Goal: Transaction & Acquisition: Purchase product/service

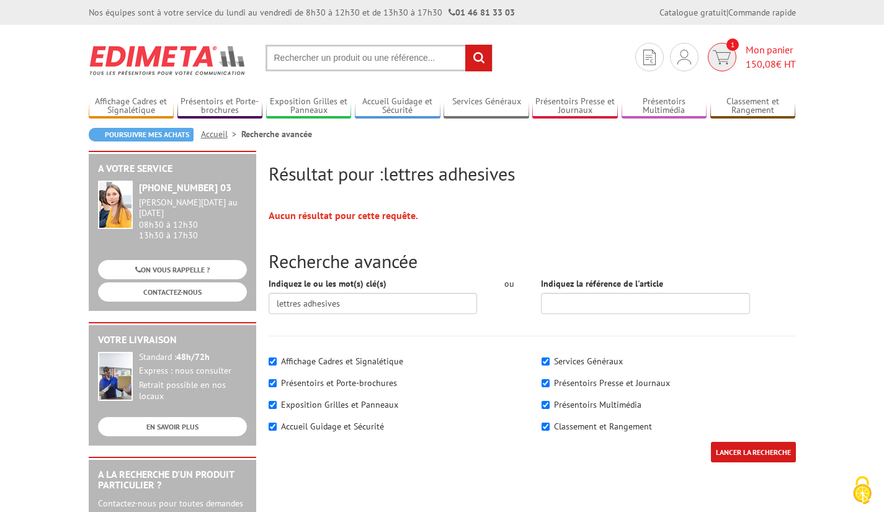
click at [760, 46] on span "Mon panier 150,08 € HT" at bounding box center [771, 57] width 50 height 29
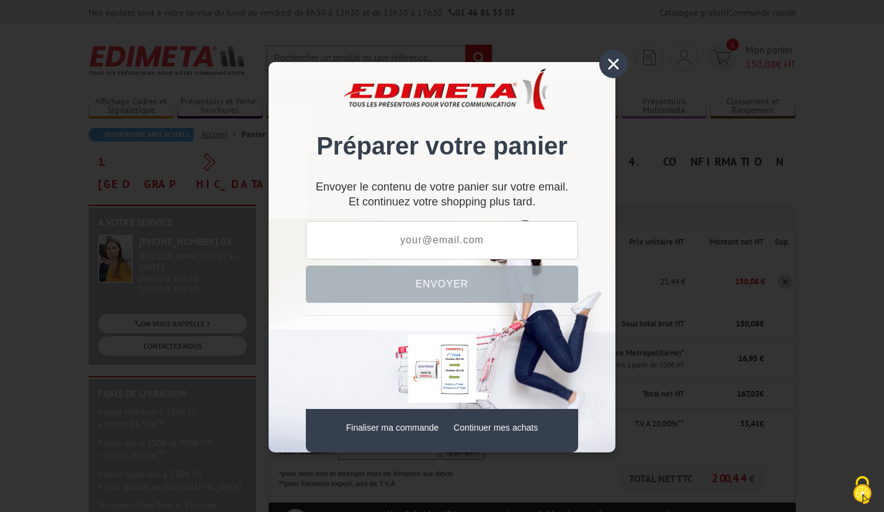
click at [622, 66] on div "×" at bounding box center [613, 64] width 29 height 29
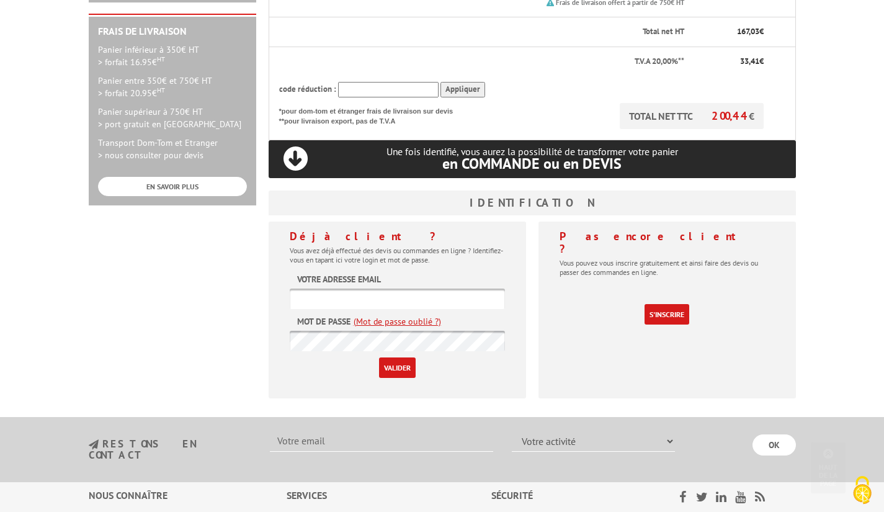
scroll to position [401, 0]
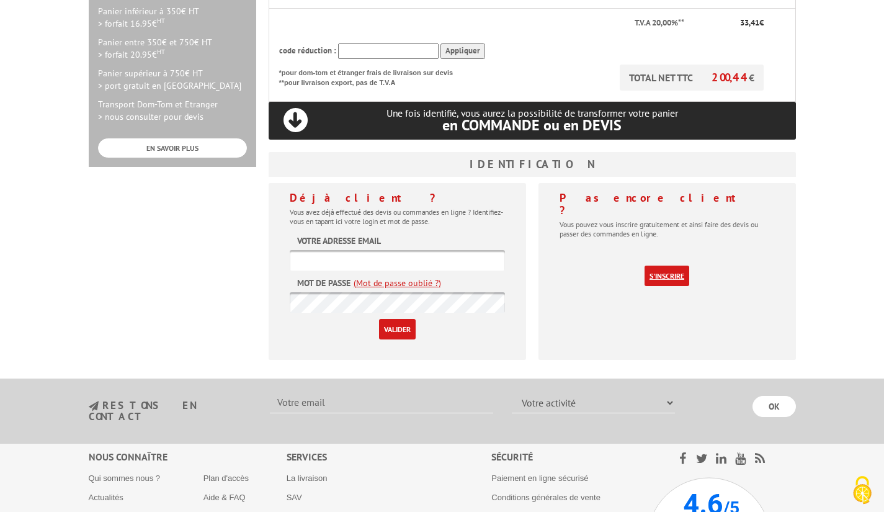
click at [676, 265] on link "S'inscrire" at bounding box center [666, 275] width 45 height 20
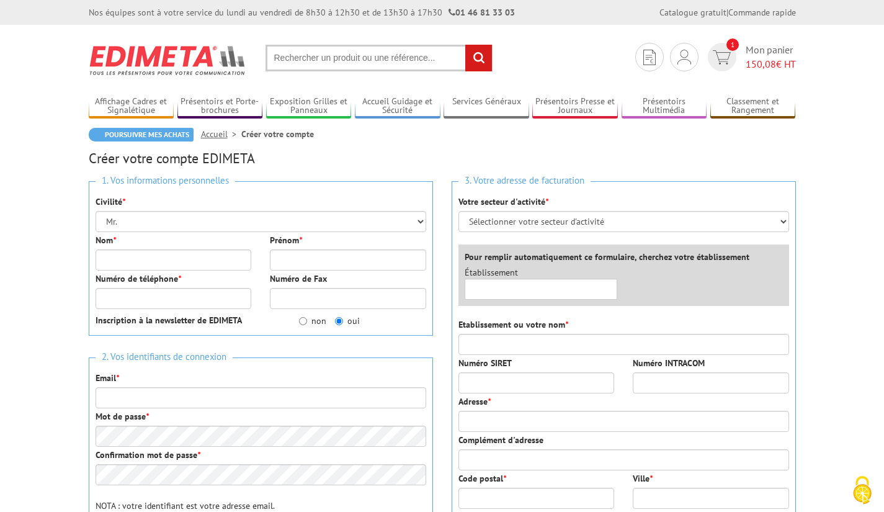
click at [171, 238] on div "Nom *" at bounding box center [173, 252] width 175 height 37
click at [169, 217] on select "Mr. Mme. Mlle." at bounding box center [261, 221] width 331 height 21
click at [96, 211] on select "Mr. Mme. Mlle." at bounding box center [261, 221] width 331 height 21
click at [157, 244] on div "Nom *" at bounding box center [173, 252] width 175 height 37
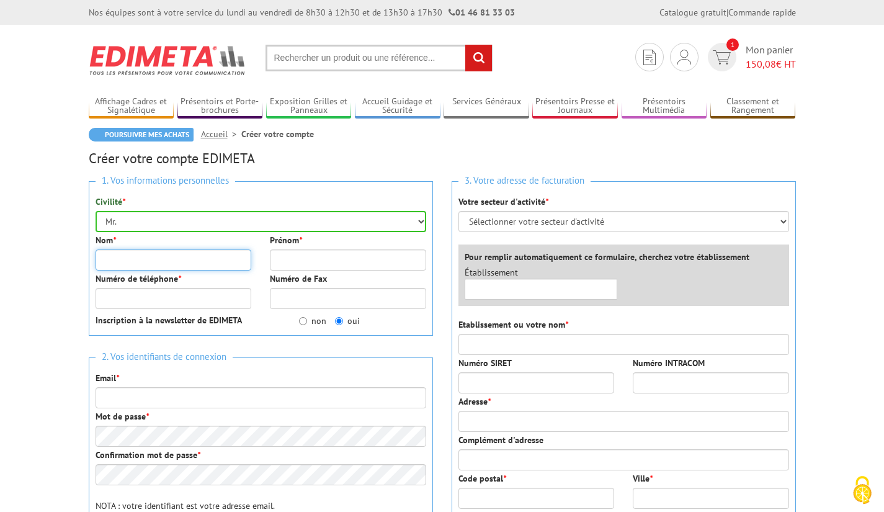
drag, startPoint x: 159, startPoint y: 257, endPoint x: 165, endPoint y: 259, distance: 6.5
click at [161, 259] on input "Nom *" at bounding box center [174, 259] width 156 height 21
type input "Lacambra"
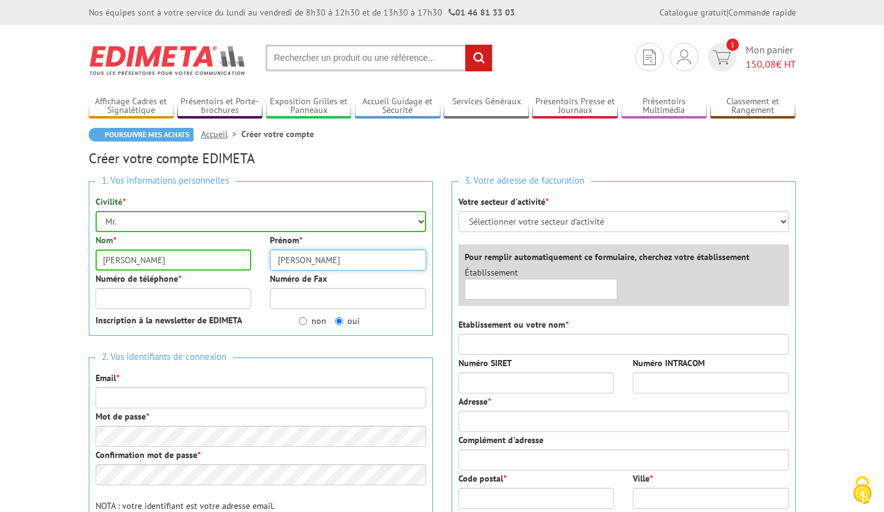
type input "[PERSON_NAME]"
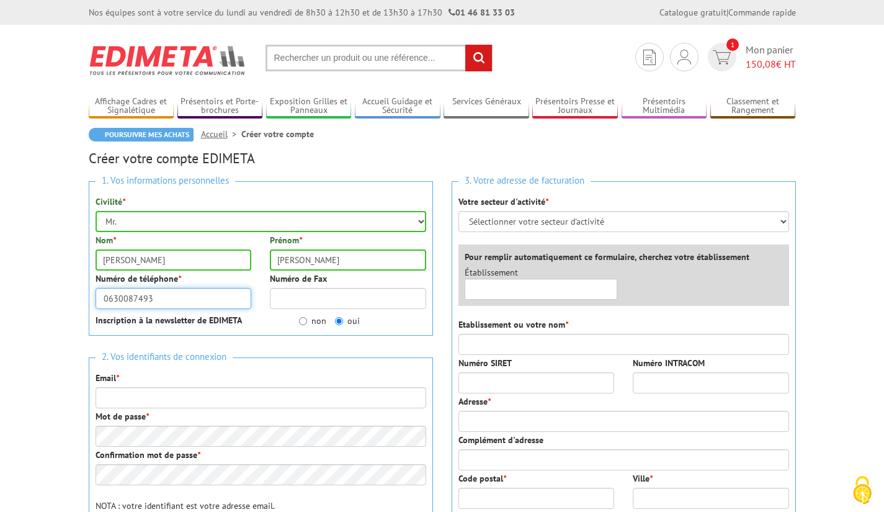
type input "0630087493"
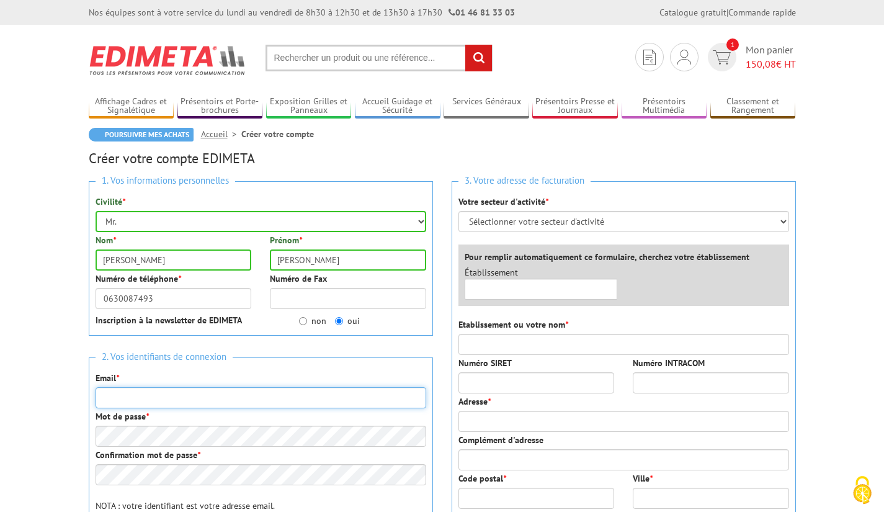
click at [189, 400] on input "Email *" at bounding box center [261, 397] width 331 height 21
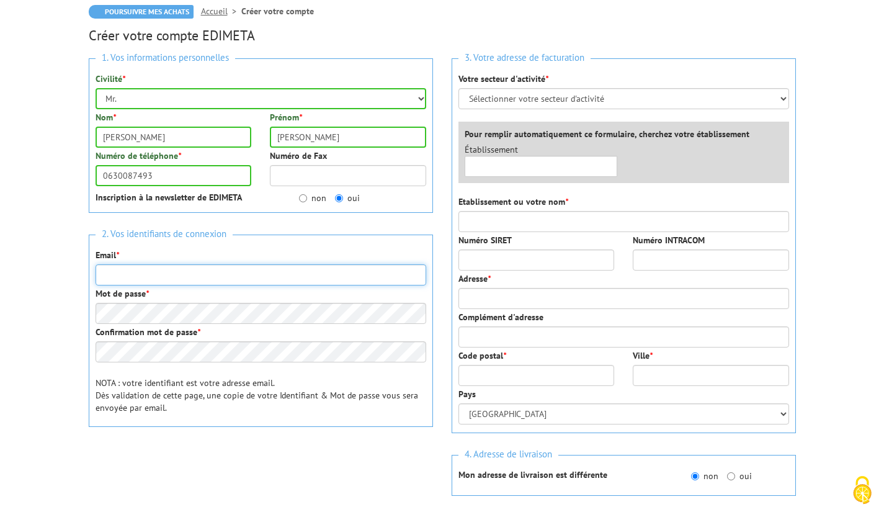
scroll to position [151, 0]
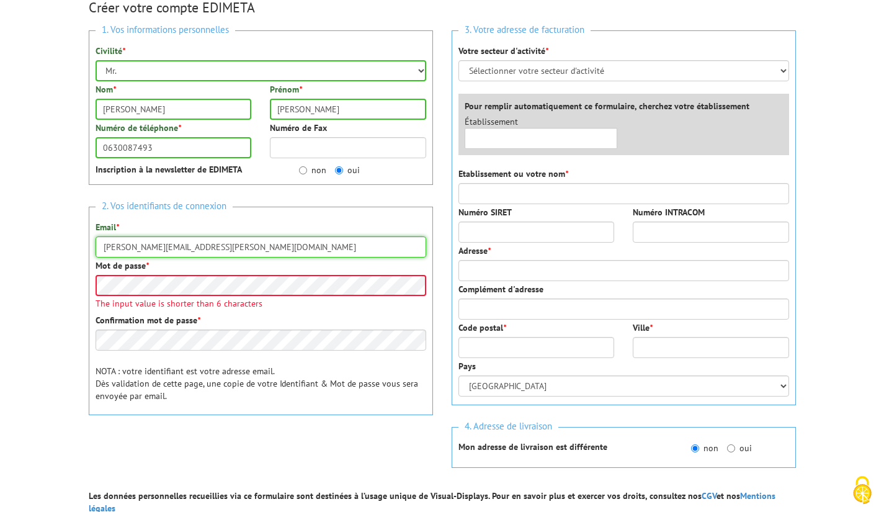
click at [193, 243] on input "sylvain.lacambra@gmaiL.com" at bounding box center [261, 246] width 331 height 21
type input "sylvain.lacambra@gmail.com"
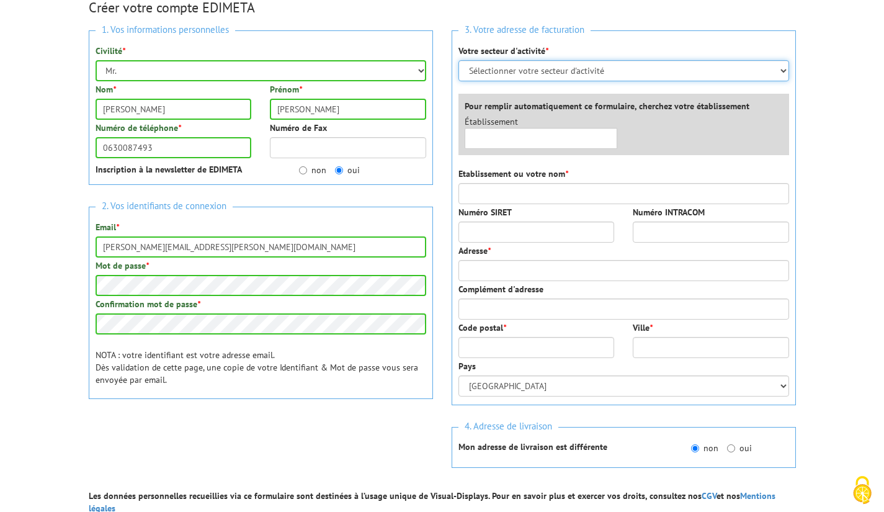
click at [511, 68] on select "Sélectionner votre secteur d'activité Administrations et collectivités Magasins…" at bounding box center [623, 70] width 331 height 21
select select "876"
click at [458, 60] on select "Sélectionner votre secteur d'activité Administrations et collectivités Magasins…" at bounding box center [623, 70] width 331 height 21
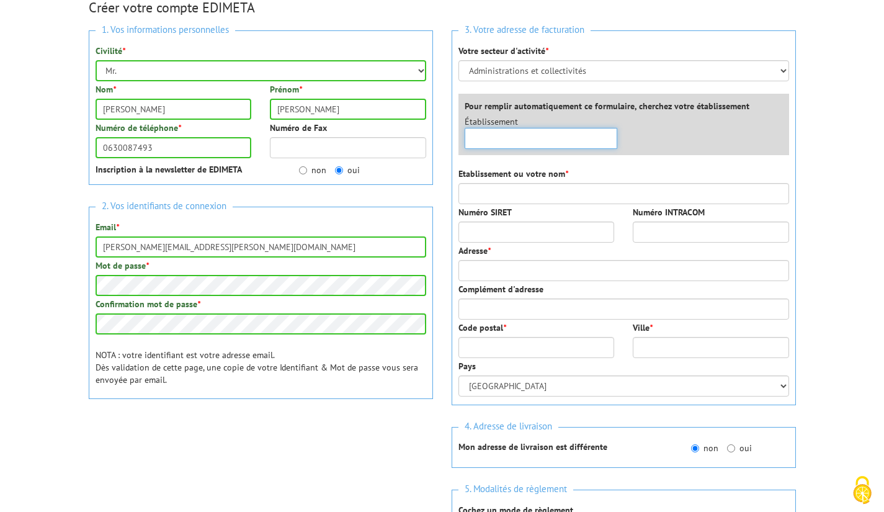
click at [520, 142] on input "text" at bounding box center [541, 138] width 153 height 21
click at [524, 137] on input "text" at bounding box center [541, 138] width 153 height 21
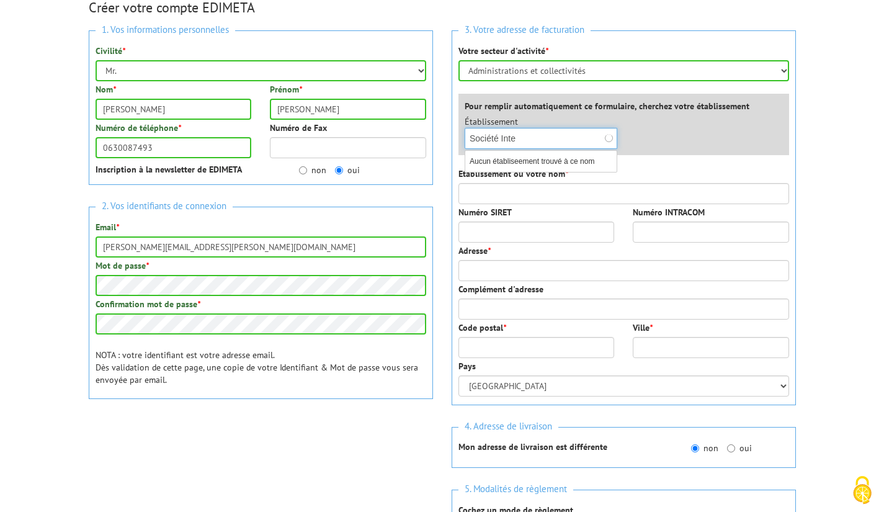
type input "Société Inter"
drag, startPoint x: 528, startPoint y: 139, endPoint x: 423, endPoint y: 136, distance: 105.5
click at [423, 136] on div "1. Vos informations personnelles Civilité * Mr. Mme. Mlle. Nom * Lacambra Préno…" at bounding box center [442, 314] width 726 height 586
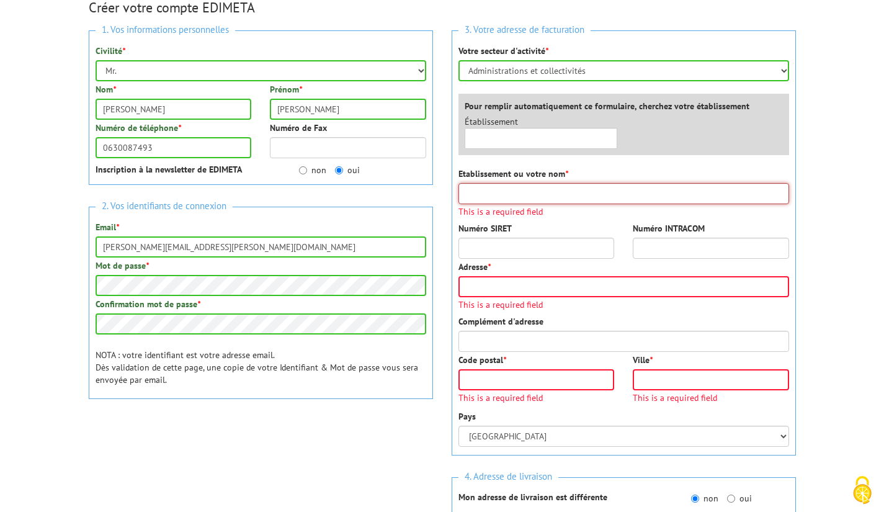
click at [528, 192] on input "Etablissement ou votre nom *" at bounding box center [623, 193] width 331 height 21
click at [499, 147] on input "text" at bounding box center [541, 138] width 153 height 21
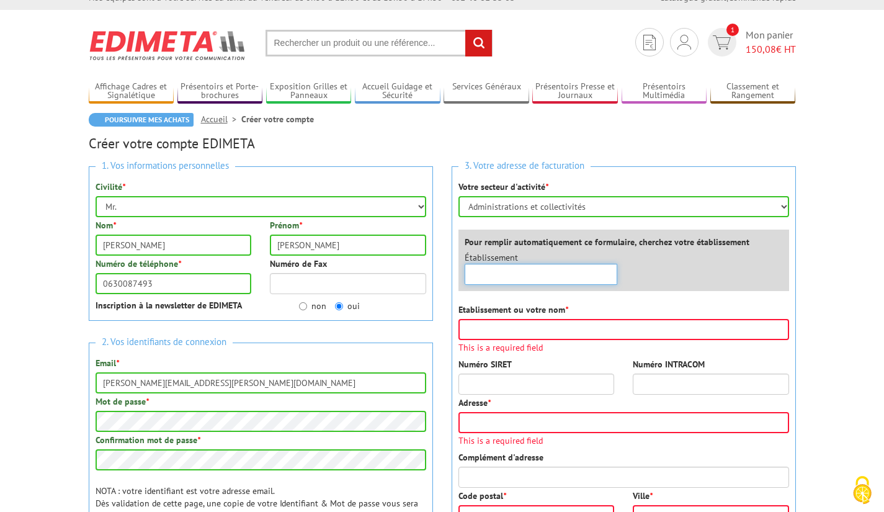
scroll to position [0, 0]
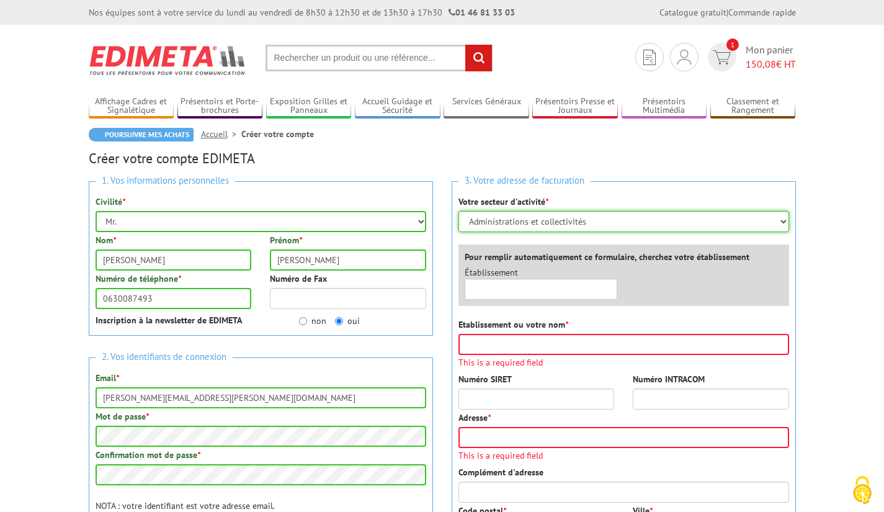
click at [537, 216] on select "Sélectionner votre secteur d'activité Administrations et collectivités Magasins…" at bounding box center [623, 221] width 331 height 21
click at [533, 210] on div "Votre secteur d'activité * Sélectionner votre secteur d'activité Administration…" at bounding box center [623, 213] width 331 height 37
click at [533, 221] on select "Sélectionner votre secteur d'activité Administrations et collectivités Magasins…" at bounding box center [623, 221] width 331 height 21
select select "878"
click at [458, 211] on select "Sélectionner votre secteur d'activité Administrations et collectivités Magasins…" at bounding box center [623, 221] width 331 height 21
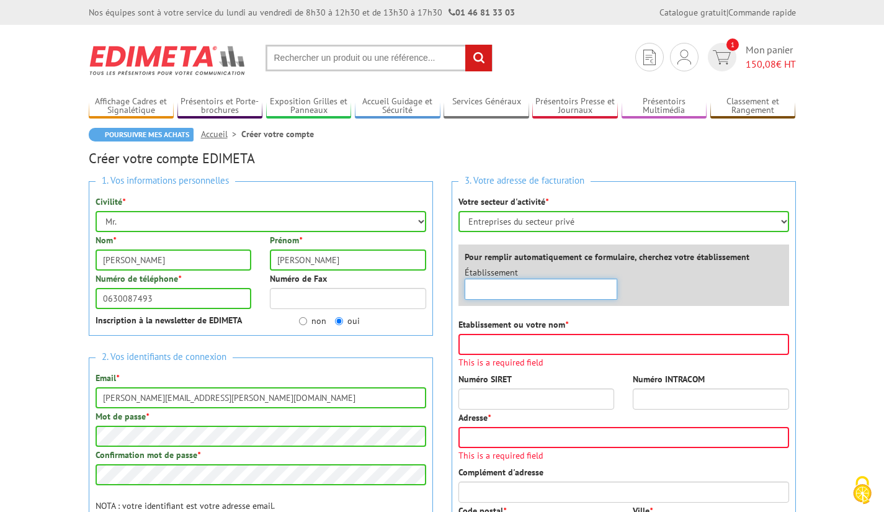
click at [542, 279] on input "text" at bounding box center [541, 289] width 153 height 21
type input "SISA"
drag, startPoint x: 492, startPoint y: 289, endPoint x: 422, endPoint y: 287, distance: 70.1
click at [423, 287] on div "1. Vos informations personnelles Civilité * Mr. Mme. Mlle. Nom * Lacambra Préno…" at bounding box center [442, 480] width 726 height 617
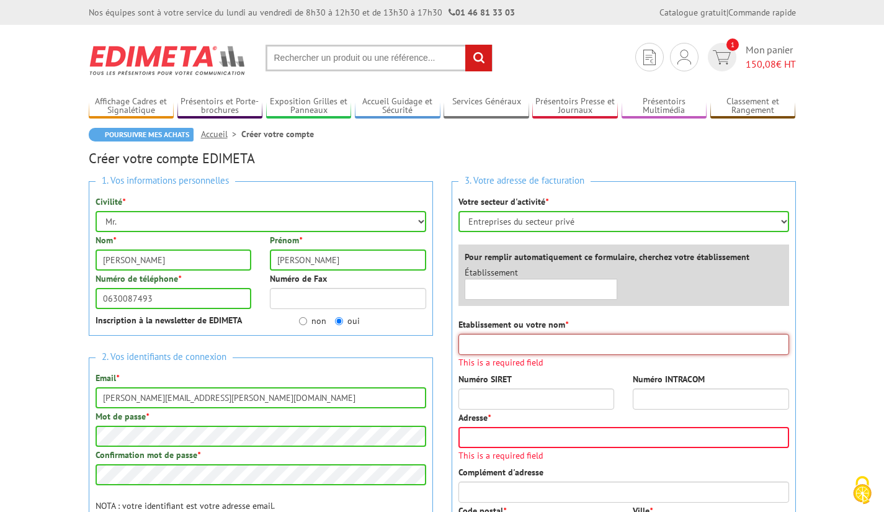
click at [512, 349] on input "Etablissement ou votre nom *" at bounding box center [623, 344] width 331 height 21
paste input "SOCIETE INTERPROFESSIONELLE DE SOINS AMUBLATOIRES DU PAYS DE POMPADOUR"
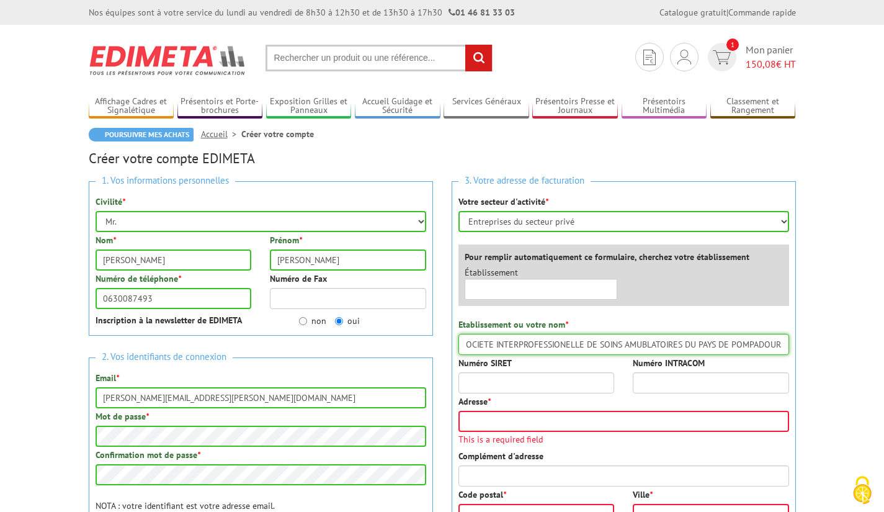
type input "SOCIETE INTERPROFESSIONELLE DE SOINS AMUBLATOIRES DU PAYS DE POMPADOUR"
click at [520, 378] on input "Numéro SIRET" at bounding box center [536, 382] width 156 height 21
paste input "84948447200014"
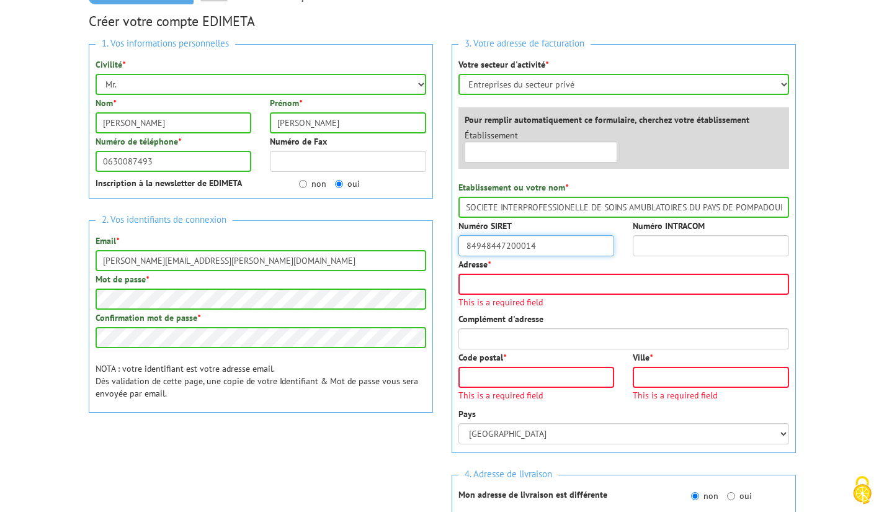
scroll to position [161, 0]
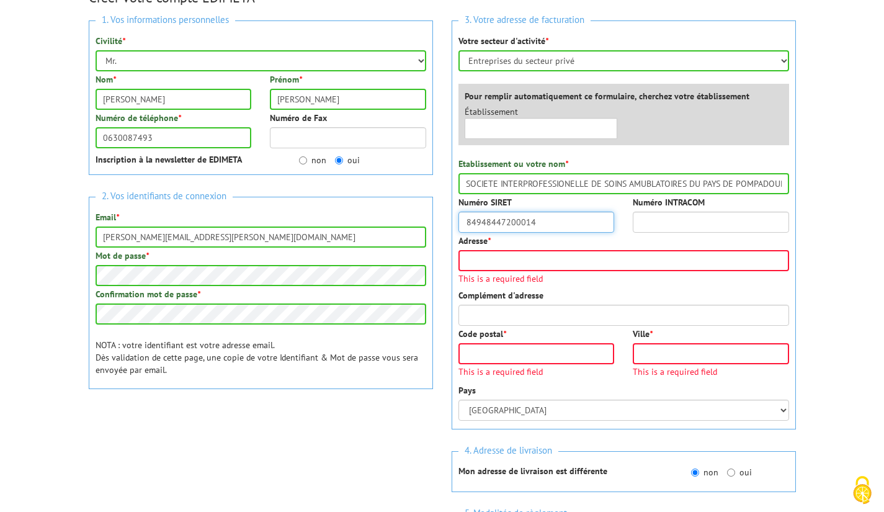
type input "84948447200014"
click at [491, 264] on input "Adresse *" at bounding box center [623, 260] width 331 height 21
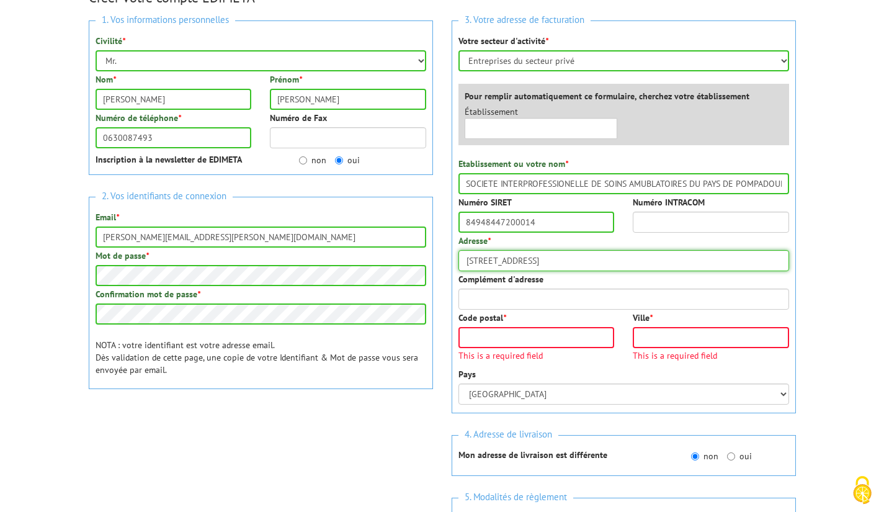
type input "7 avenue du Saupiquet"
click at [502, 296] on input "Complément d'adresse" at bounding box center [623, 298] width 331 height 21
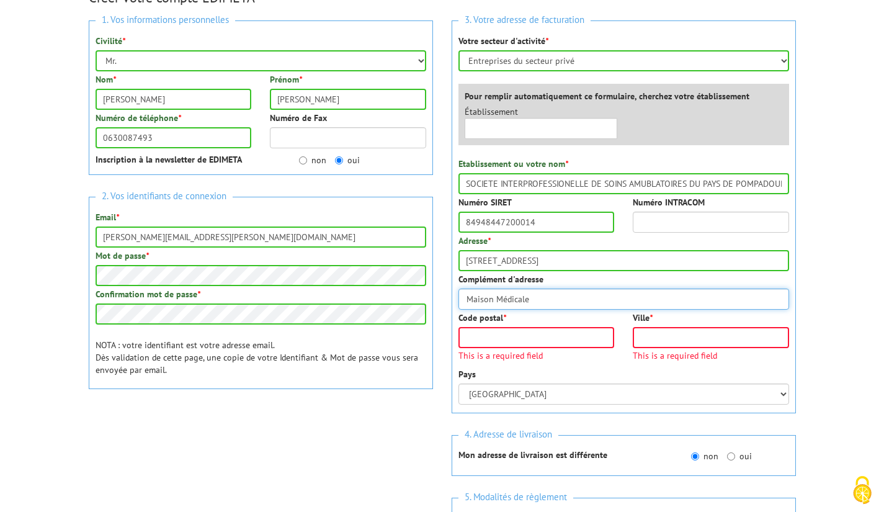
type input "Maison Médicale"
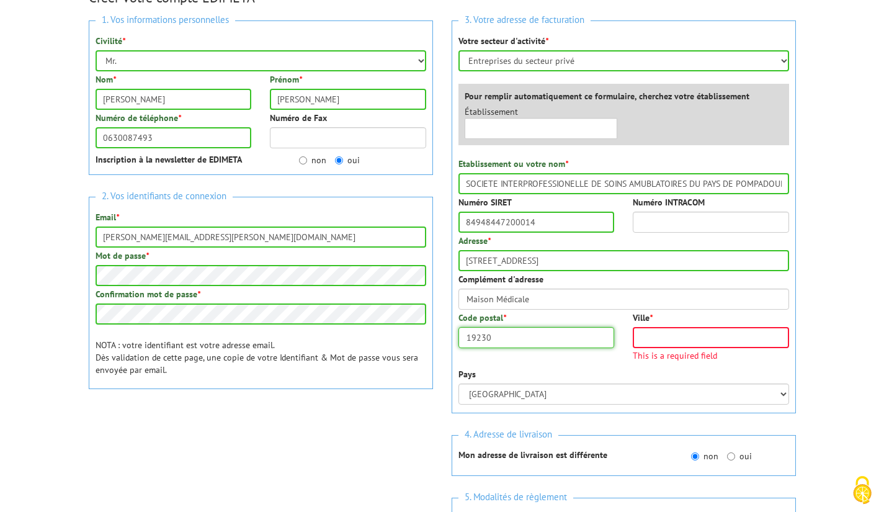
type input "19230"
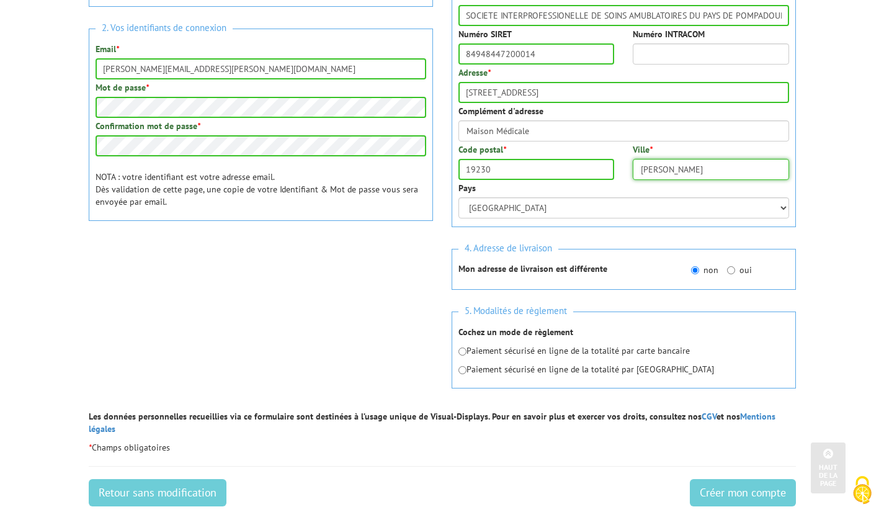
scroll to position [334, 0]
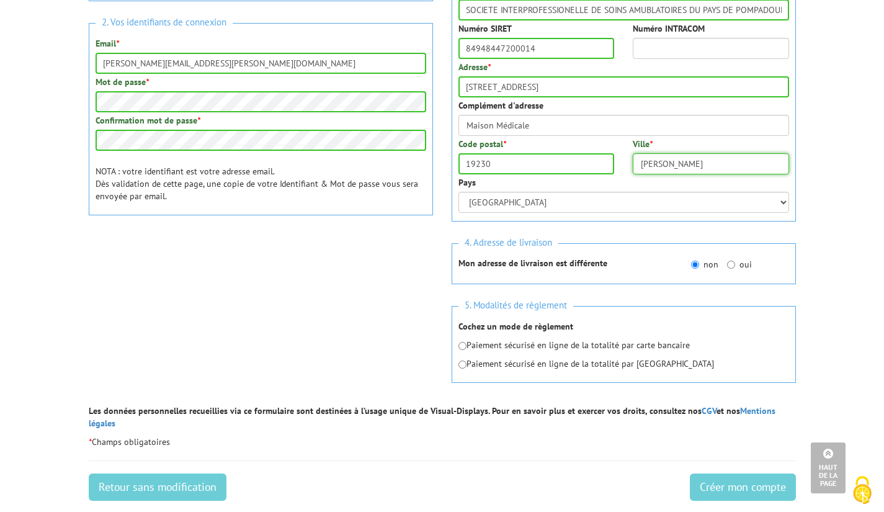
type input "ARNAC POMPADOUR"
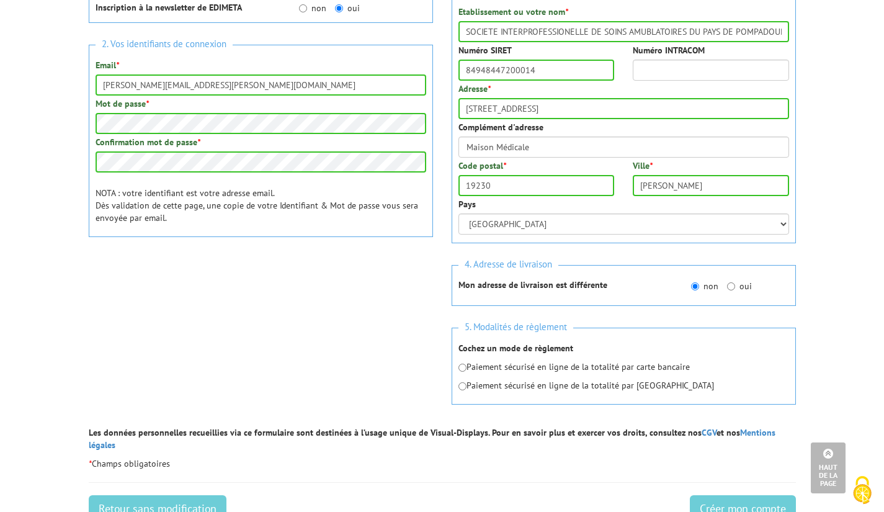
scroll to position [317, 0]
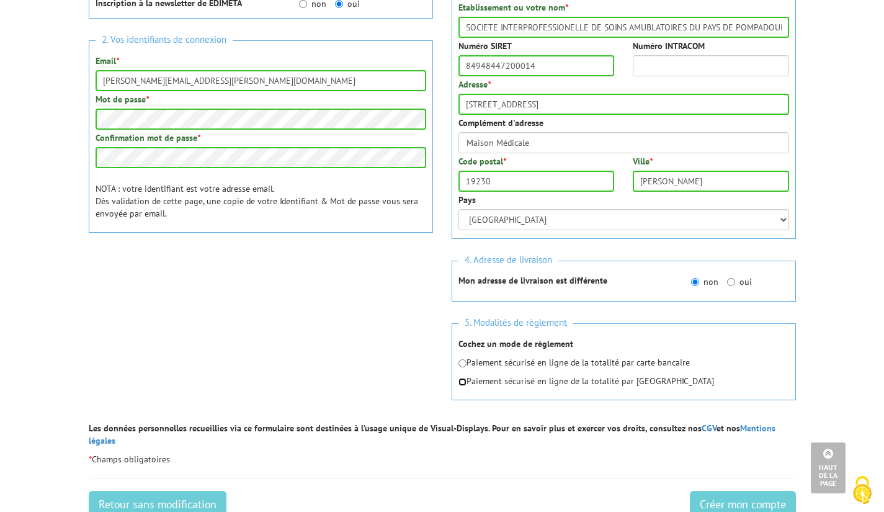
click at [463, 385] on input "radio" at bounding box center [462, 382] width 8 height 8
radio input "true"
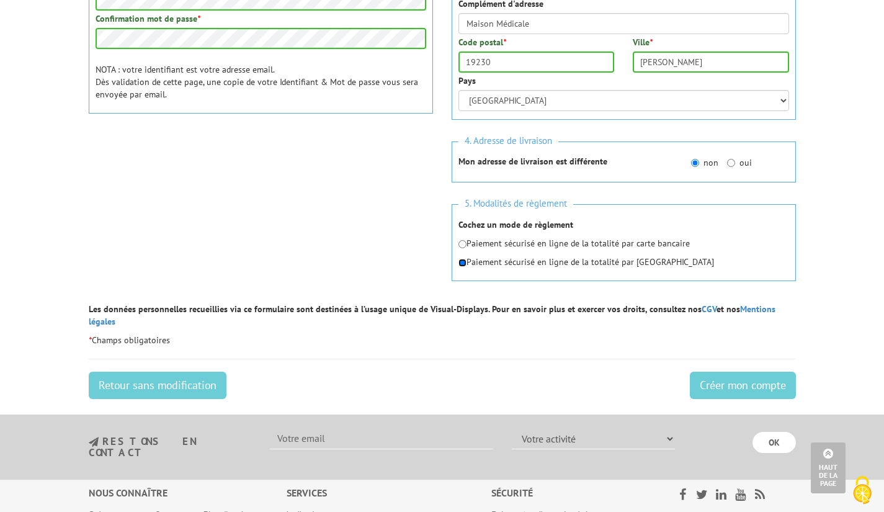
scroll to position [426, 0]
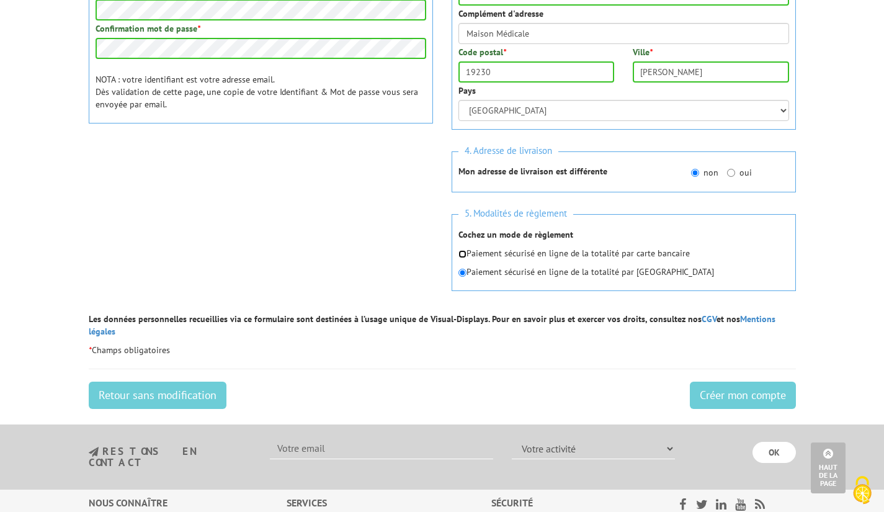
click at [463, 255] on input "radio" at bounding box center [462, 254] width 8 height 8
radio input "true"
click at [738, 386] on input "Créer mon compte" at bounding box center [743, 394] width 106 height 27
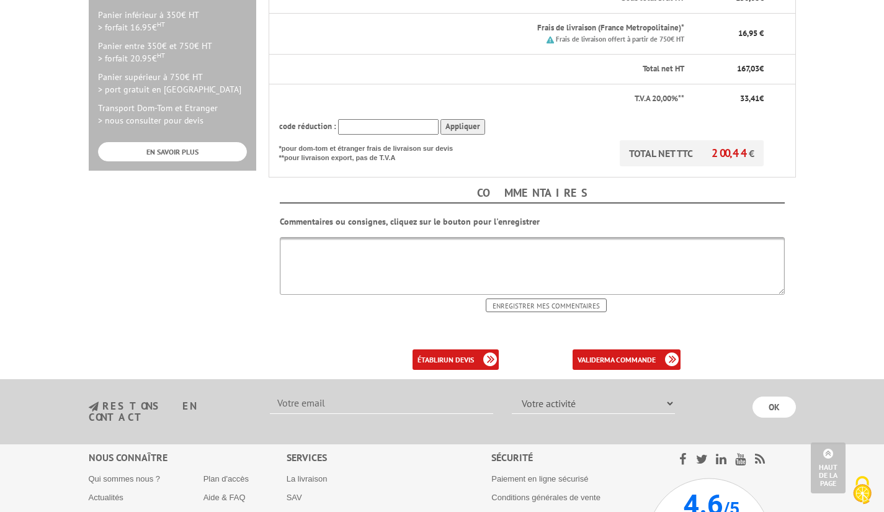
scroll to position [398, 0]
click at [601, 349] on link "valider ma commande" at bounding box center [627, 359] width 108 height 20
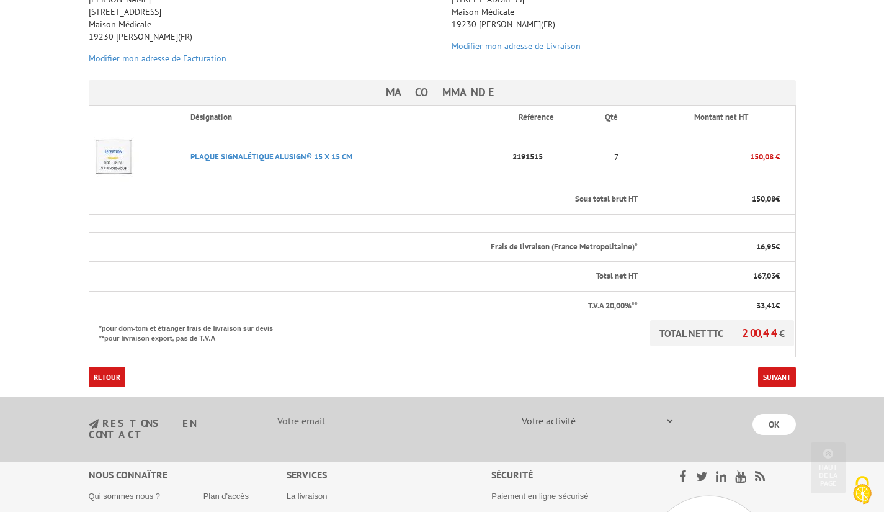
scroll to position [264, 0]
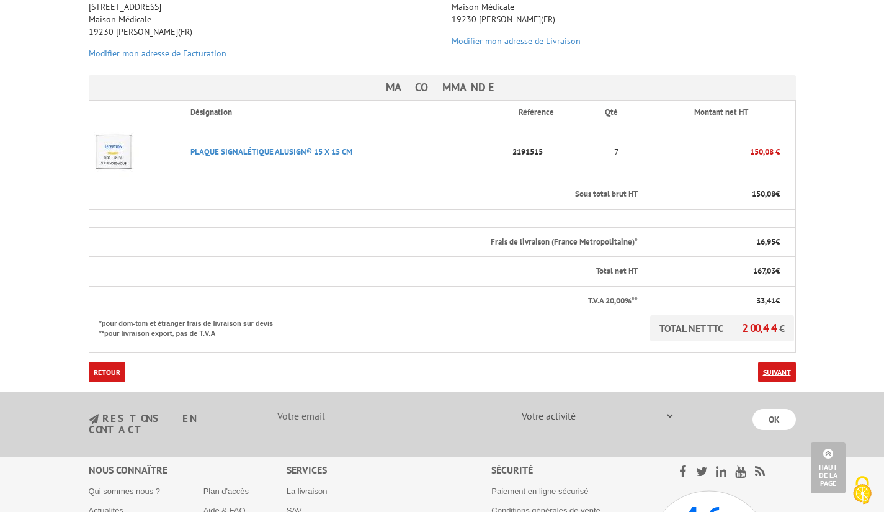
click at [778, 362] on link "Suivant" at bounding box center [777, 372] width 38 height 20
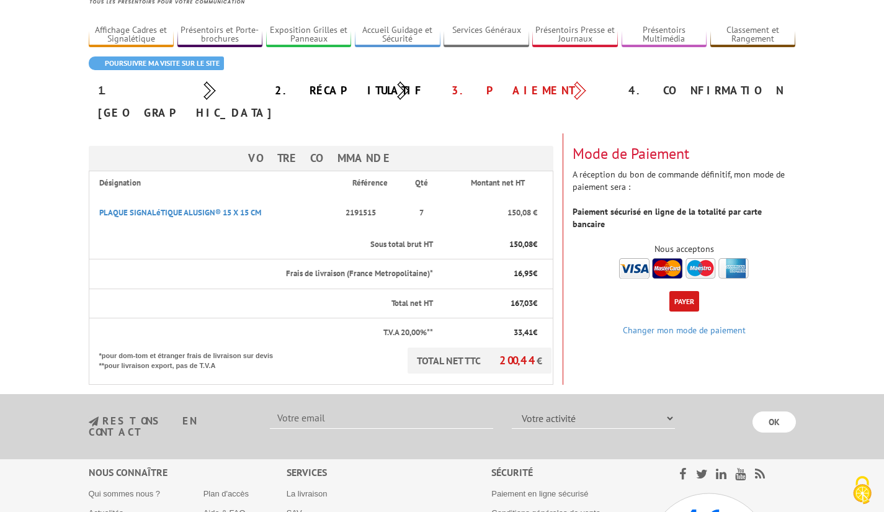
scroll to position [103, 0]
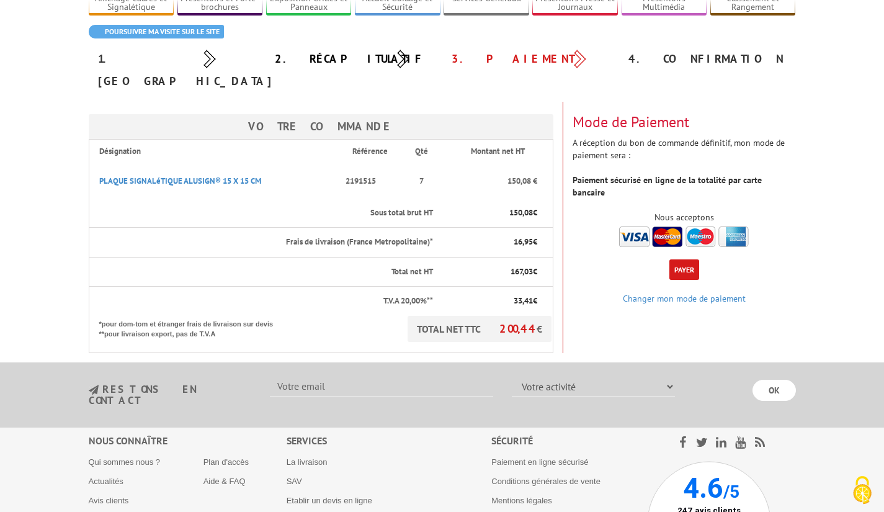
click at [680, 259] on button "Payer" at bounding box center [684, 269] width 30 height 20
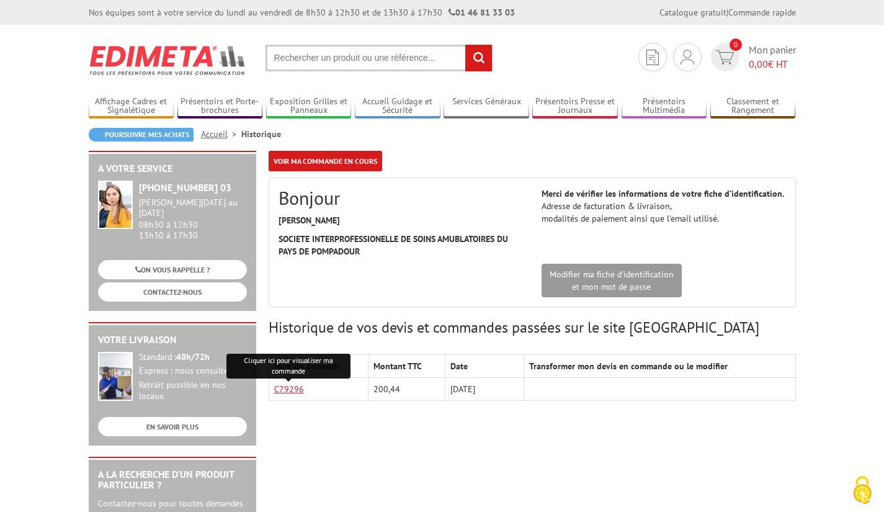
click at [290, 391] on link "C79296" at bounding box center [289, 388] width 30 height 11
